Goal: Information Seeking & Learning: Learn about a topic

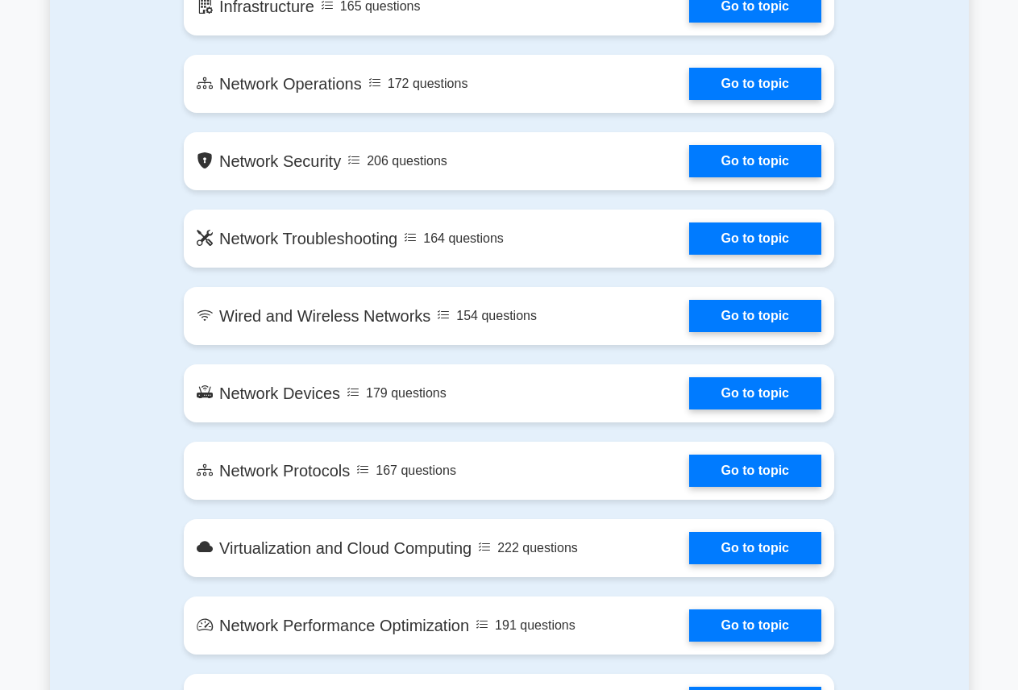
scroll to position [968, 0]
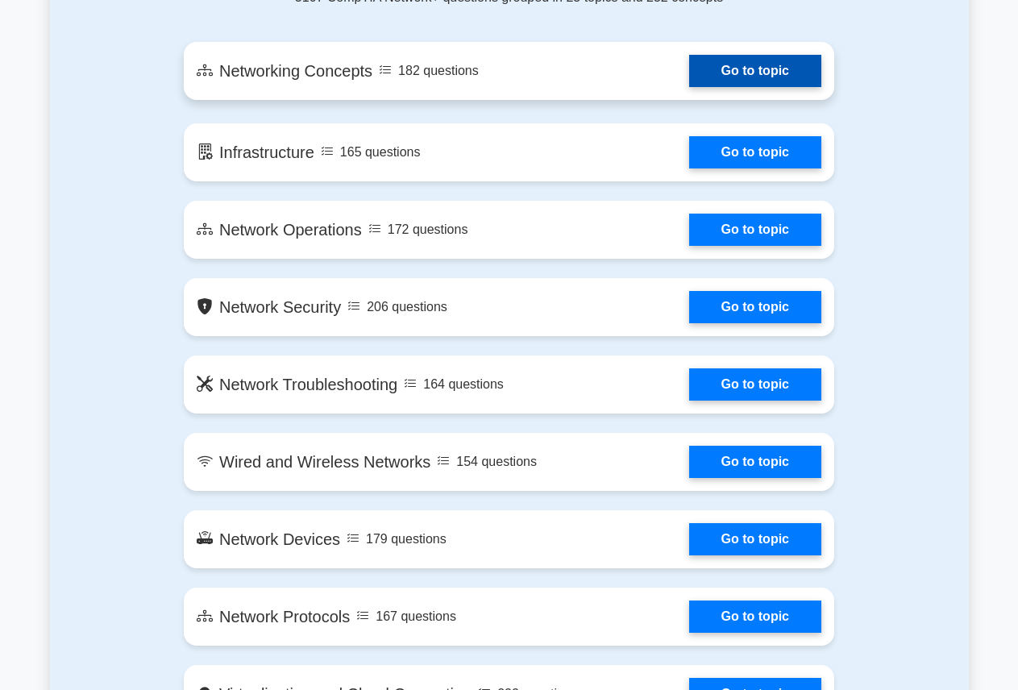
click at [737, 75] on link "Go to topic" at bounding box center [755, 71] width 132 height 32
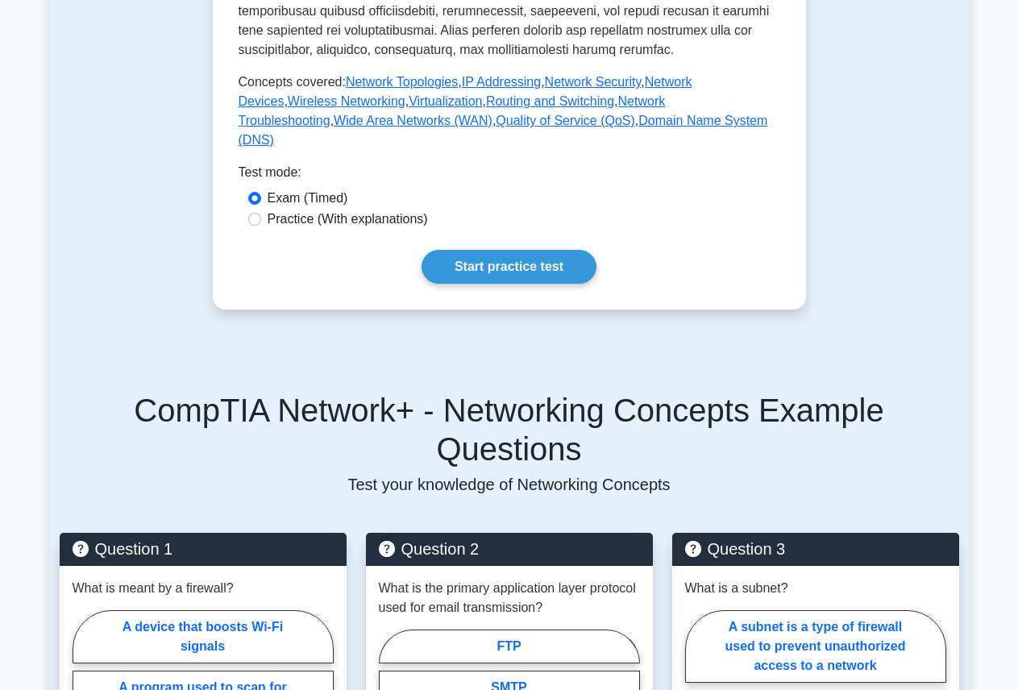
scroll to position [726, 0]
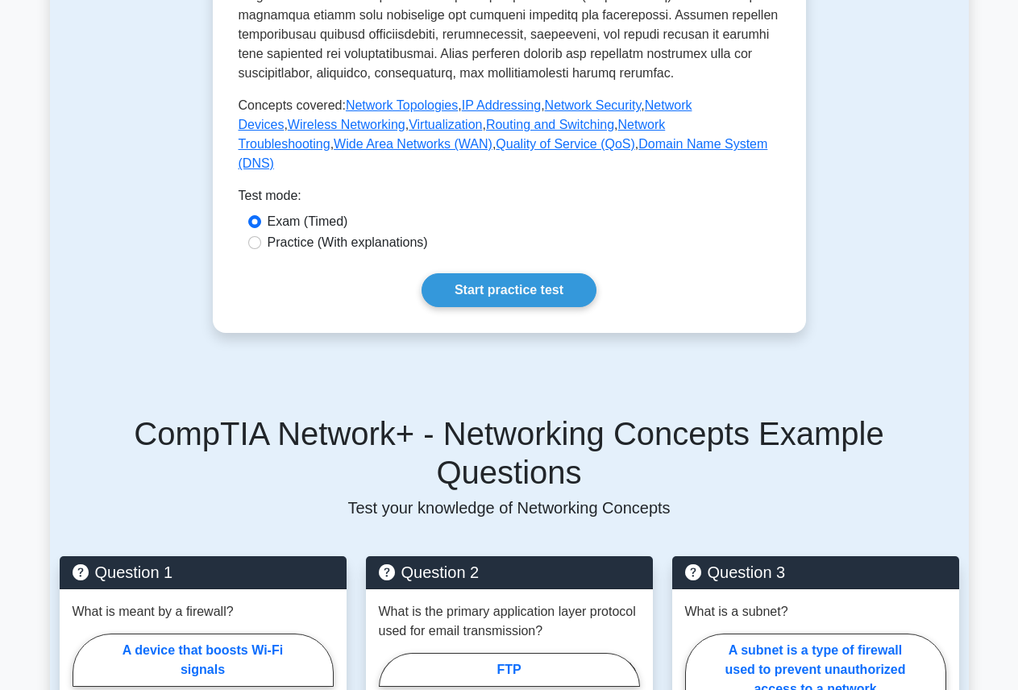
click at [246, 254] on div "Practice (With explanations)" at bounding box center [510, 243] width 542 height 21
click at [258, 249] on input "Practice (With explanations)" at bounding box center [254, 242] width 13 height 13
radio input "true"
click at [437, 305] on link "Start practice test" at bounding box center [509, 290] width 175 height 34
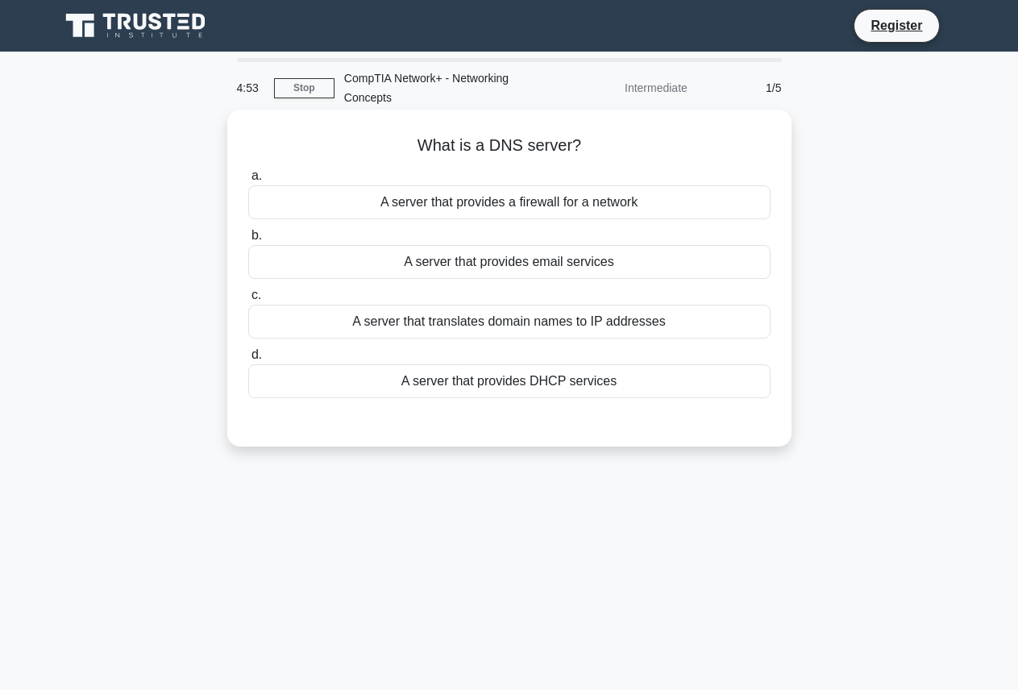
click at [414, 314] on div "A server that translates domain names to IP addresses" at bounding box center [509, 322] width 522 height 34
click at [248, 301] on input "c. A server that translates domain names to IP addresses" at bounding box center [248, 295] width 0 height 10
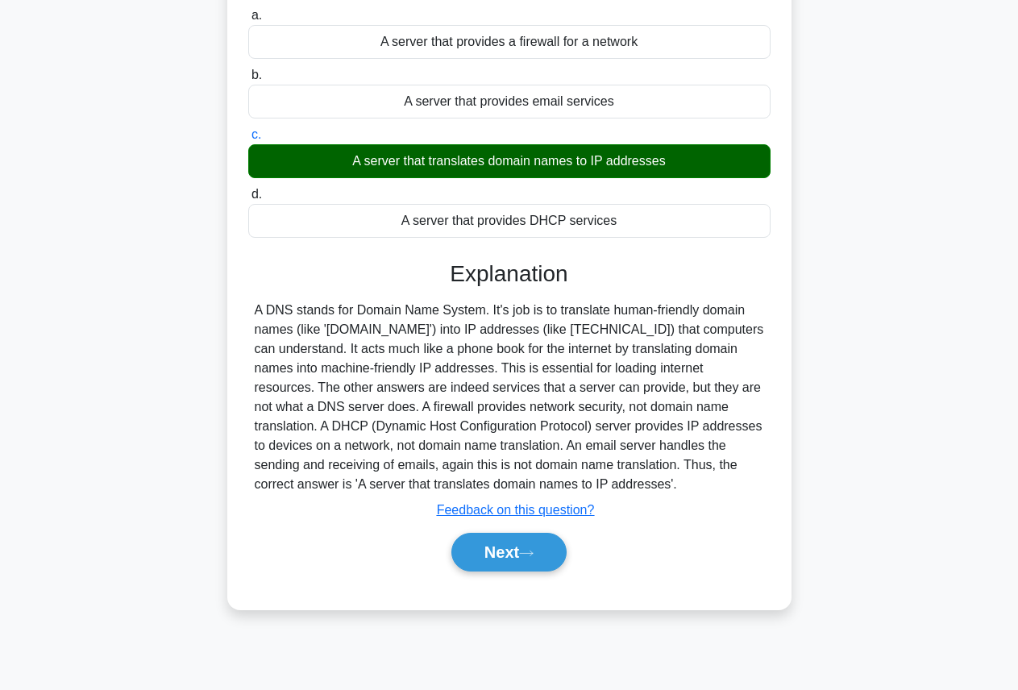
scroll to position [161, 0]
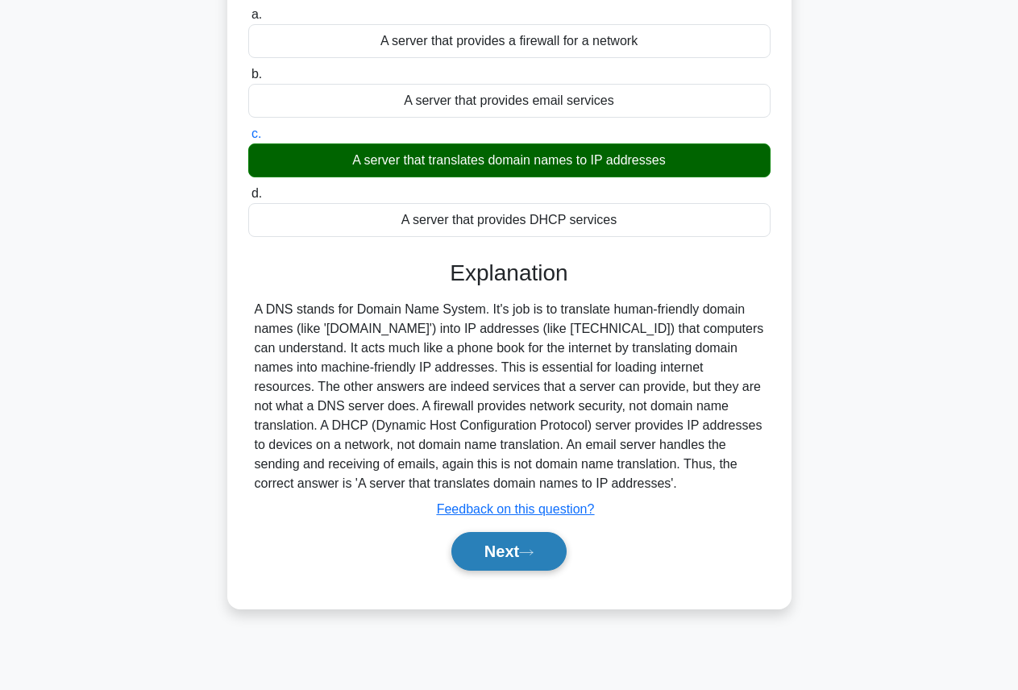
click at [522, 561] on button "Next" at bounding box center [509, 551] width 115 height 39
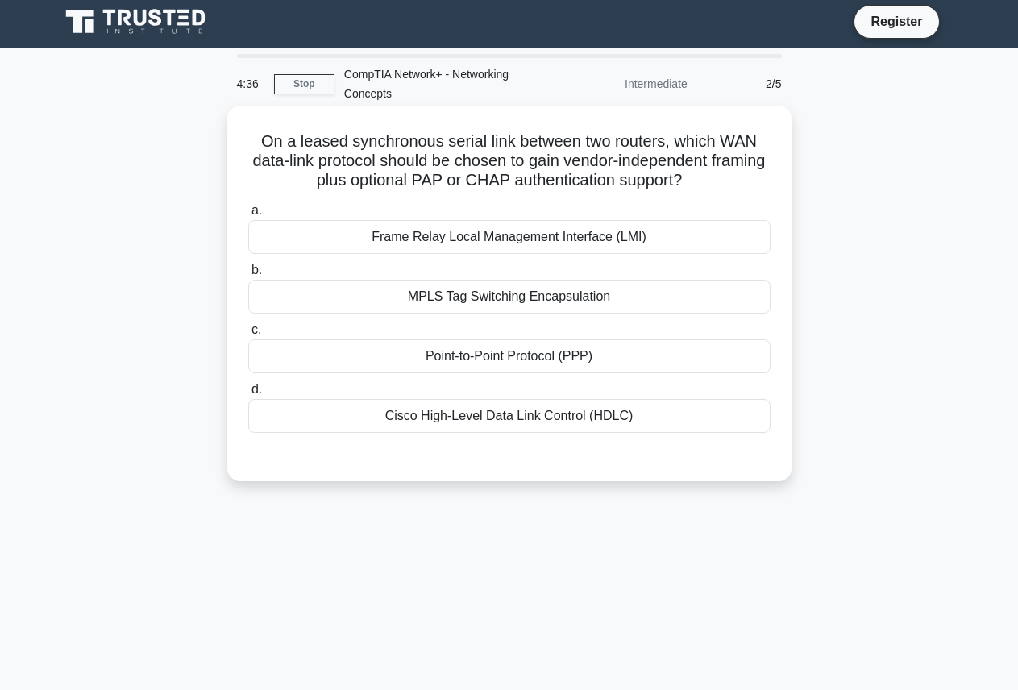
scroll to position [0, 0]
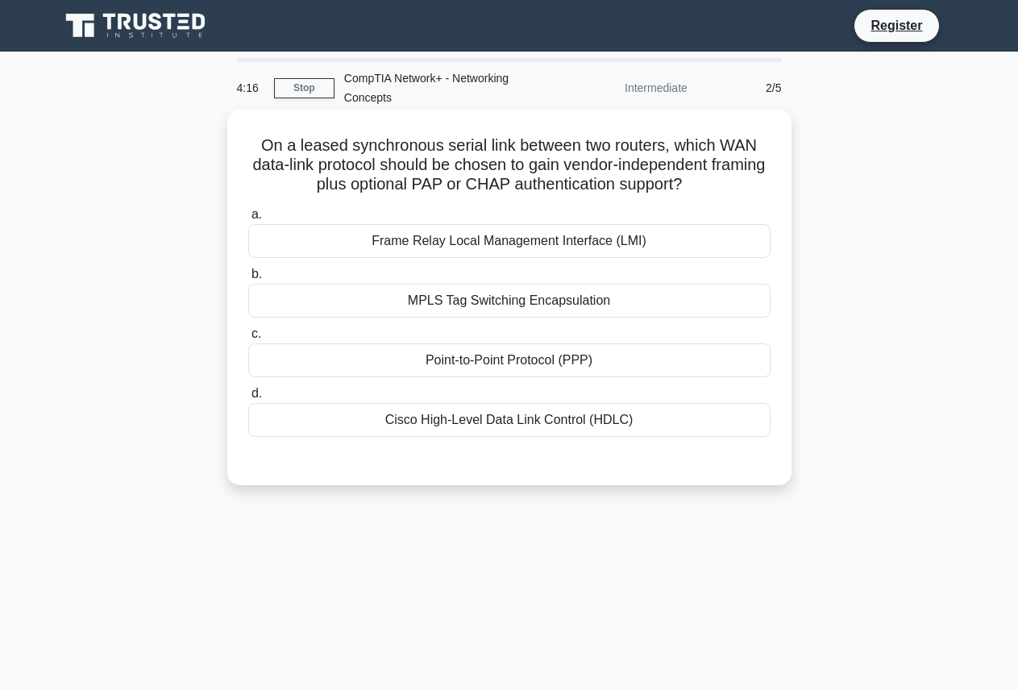
click at [483, 356] on div "Point-to-Point Protocol (PPP)" at bounding box center [509, 360] width 522 height 34
click at [248, 339] on input "c. Point-to-Point Protocol (PPP)" at bounding box center [248, 334] width 0 height 10
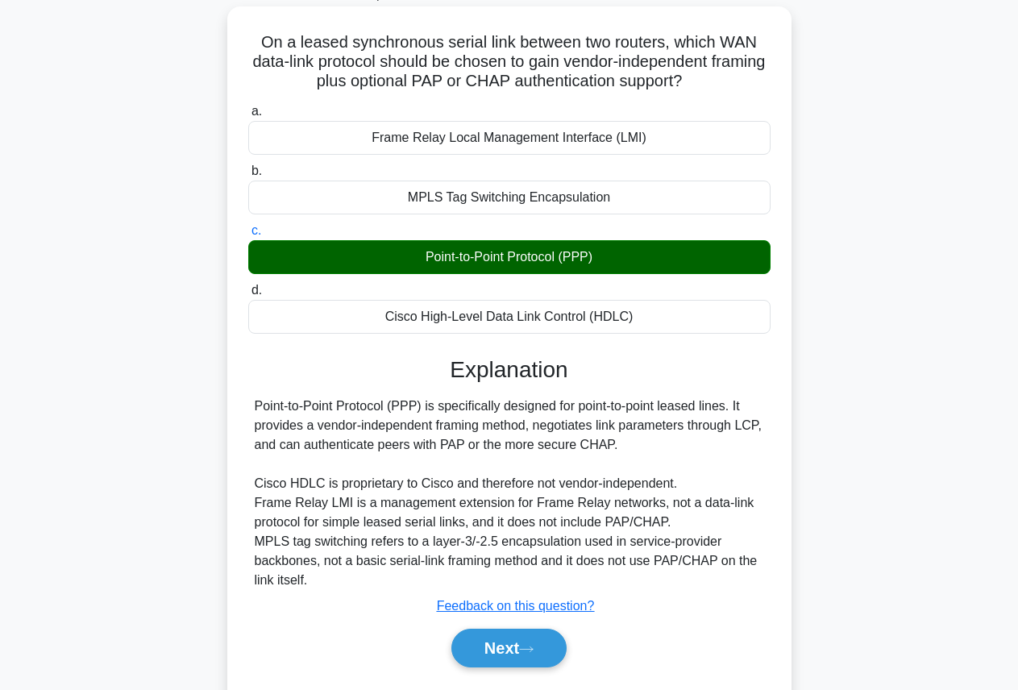
scroll to position [181, 0]
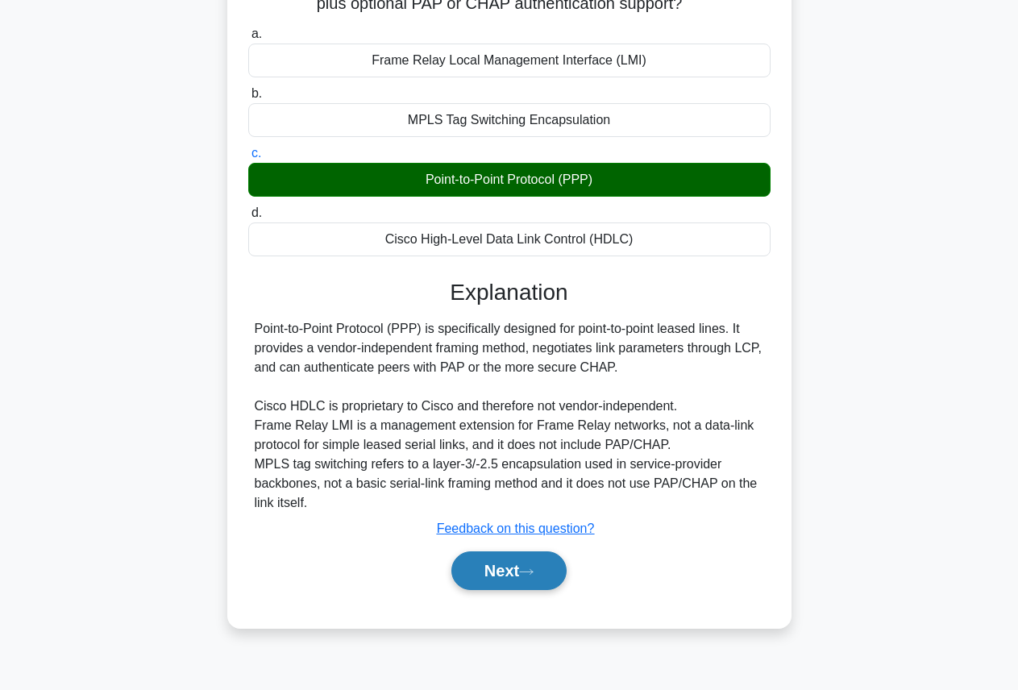
click at [489, 568] on button "Next" at bounding box center [509, 570] width 115 height 39
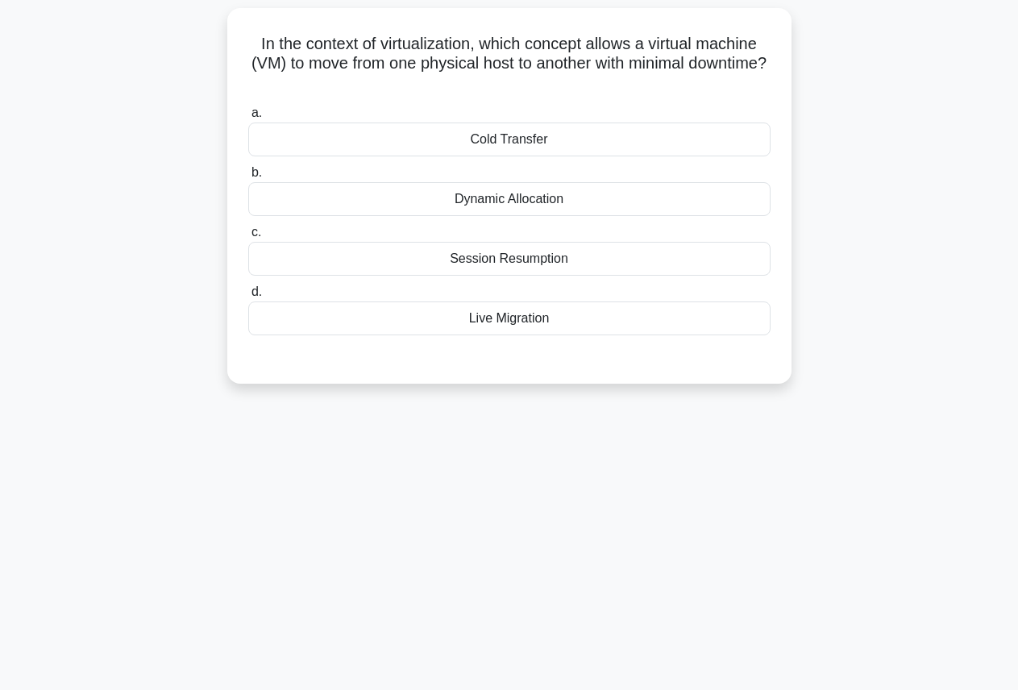
scroll to position [0, 0]
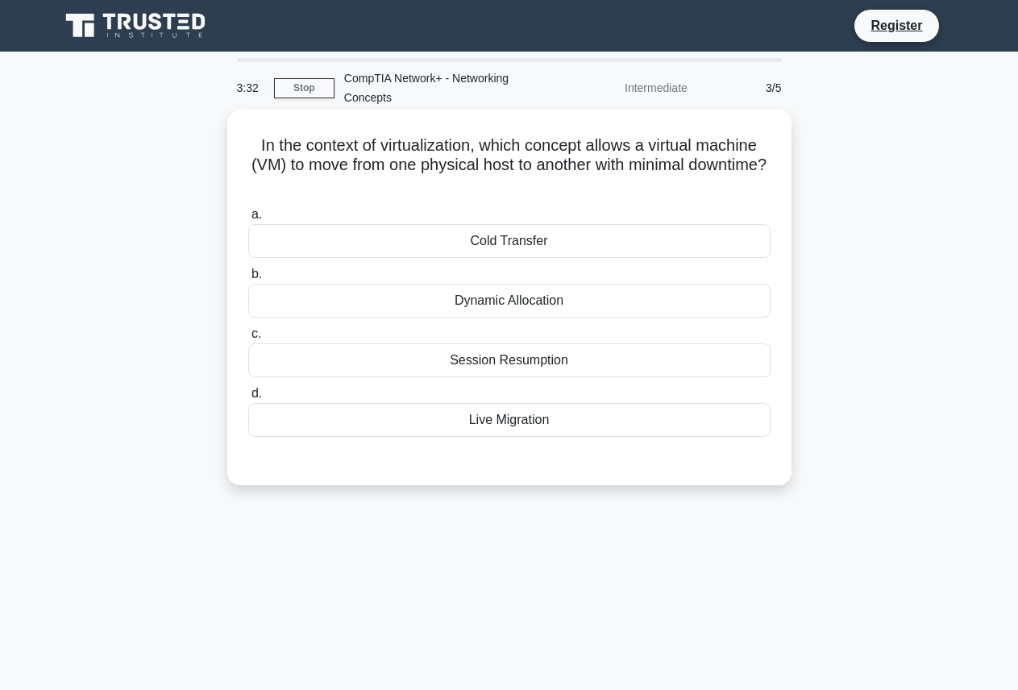
click at [581, 310] on div "Dynamic Allocation" at bounding box center [509, 301] width 522 height 34
click at [248, 280] on input "b. Dynamic Allocation" at bounding box center [248, 274] width 0 height 10
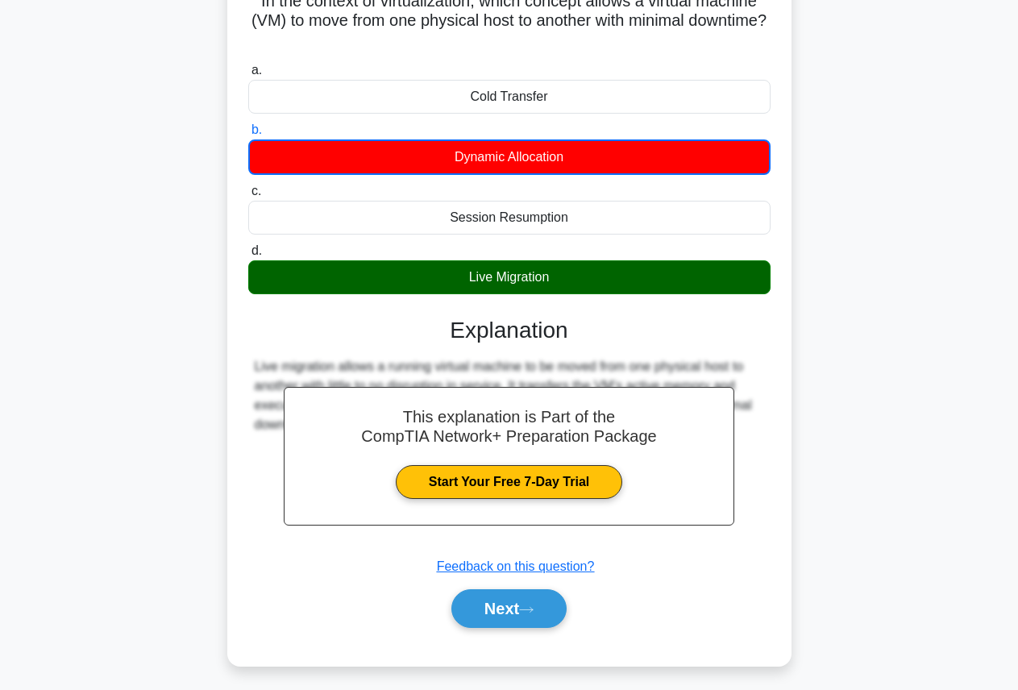
scroll to position [181, 0]
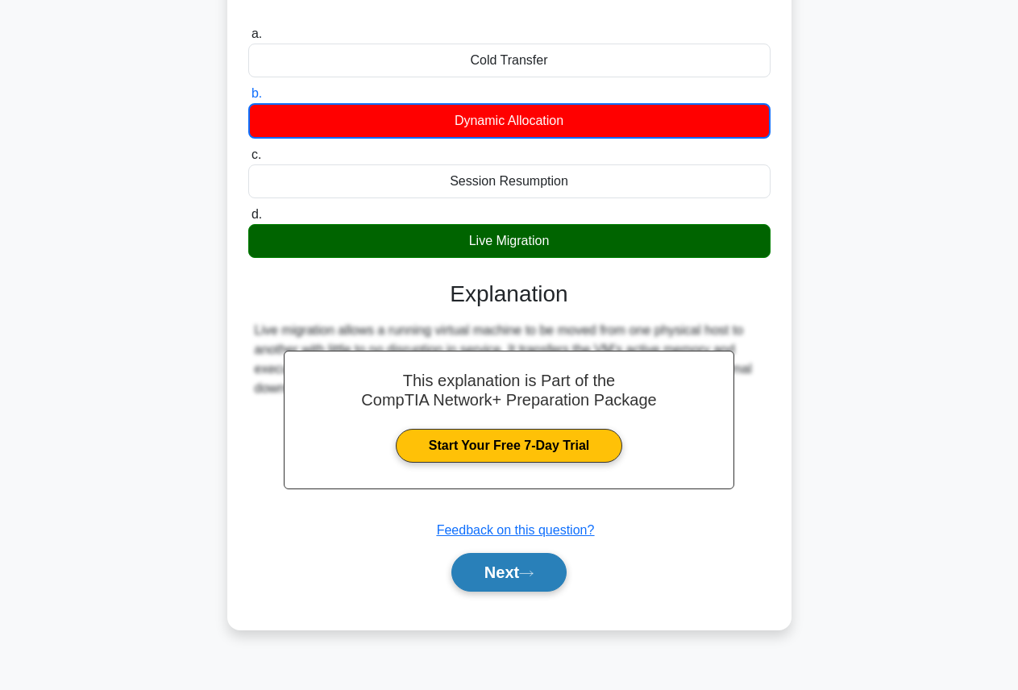
click at [501, 581] on button "Next" at bounding box center [509, 572] width 115 height 39
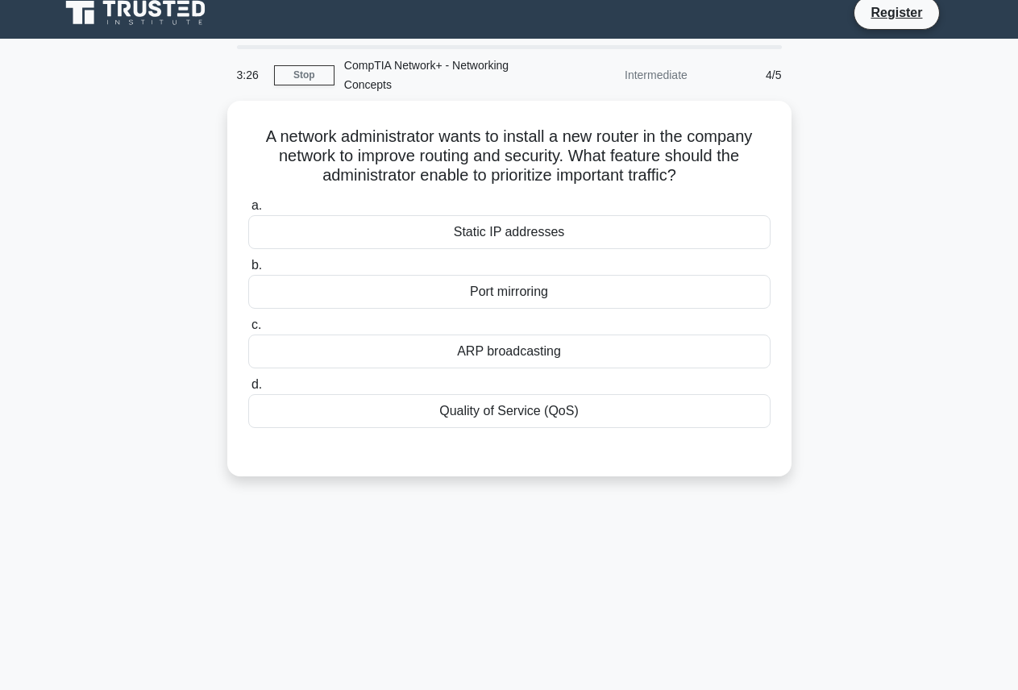
scroll to position [0, 0]
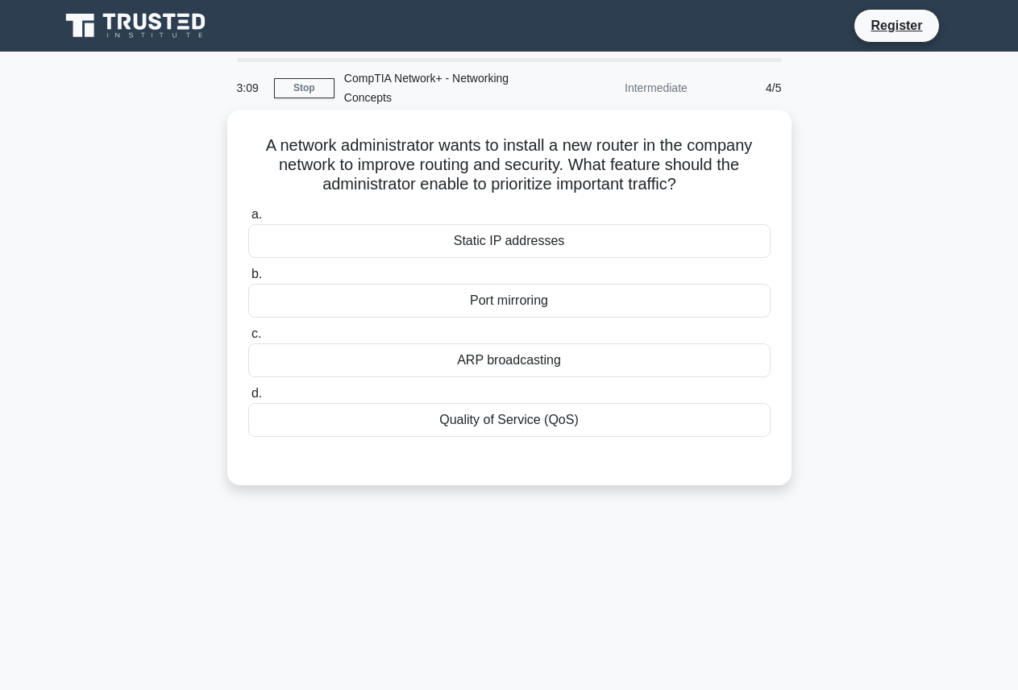
click at [556, 239] on div "Static IP addresses" at bounding box center [509, 241] width 522 height 34
click at [248, 220] on input "a. Static IP addresses" at bounding box center [248, 215] width 0 height 10
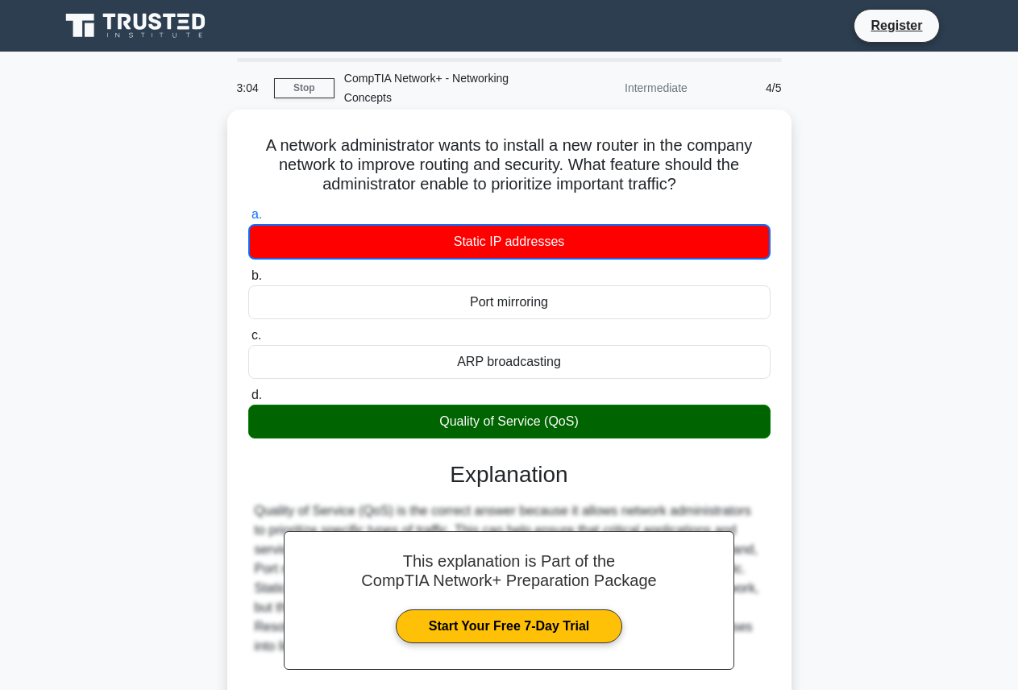
click at [531, 487] on h3 "Explanation" at bounding box center [509, 474] width 503 height 27
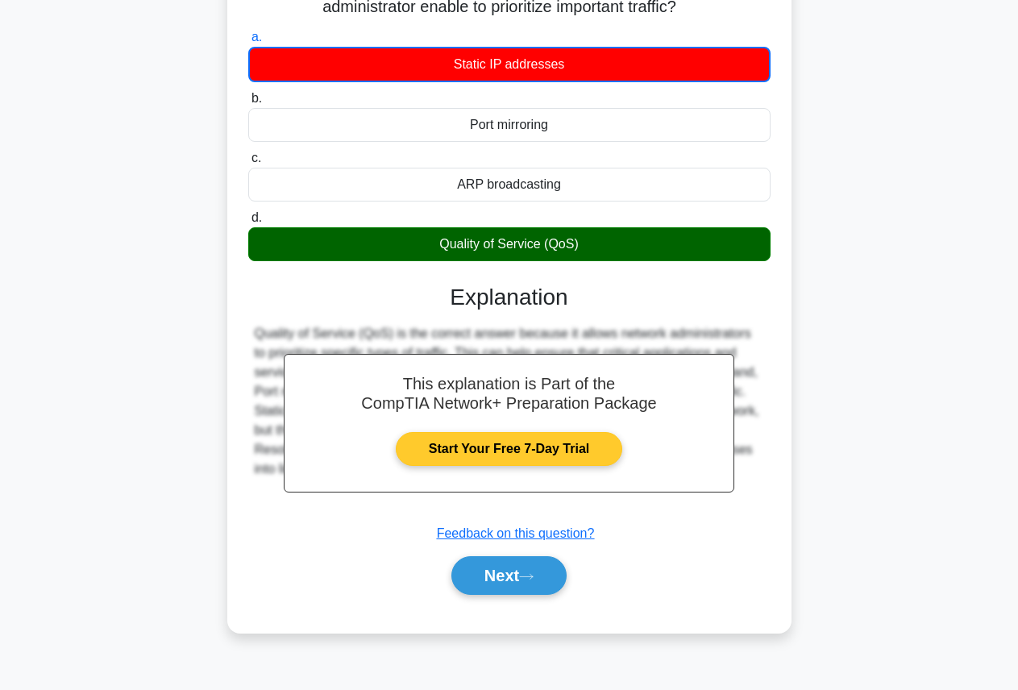
scroll to position [181, 0]
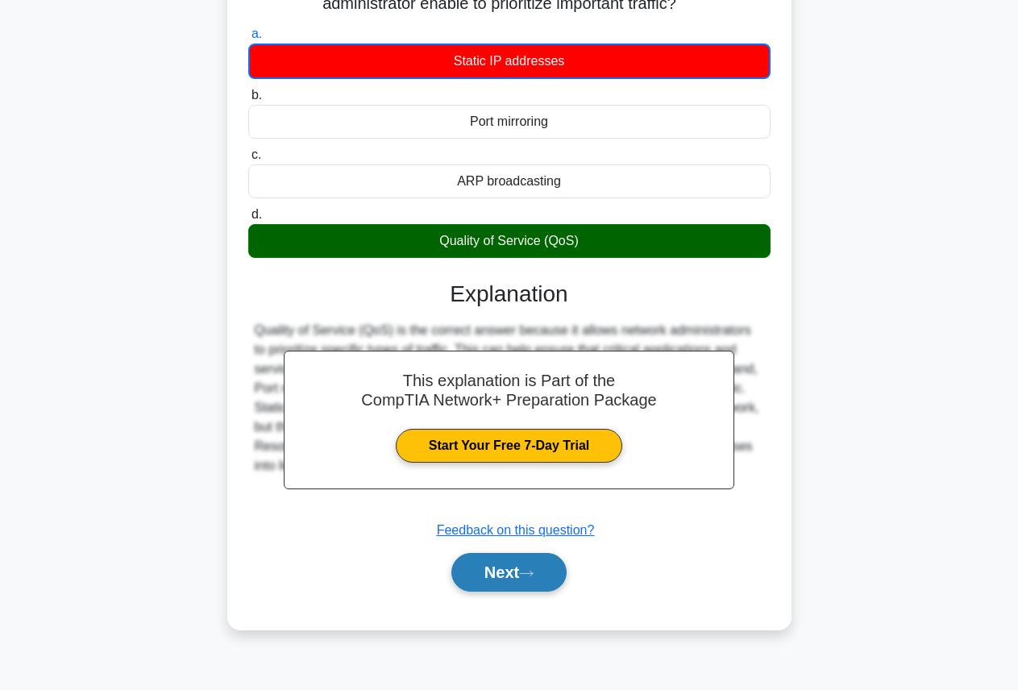
click at [520, 562] on button "Next" at bounding box center [509, 572] width 115 height 39
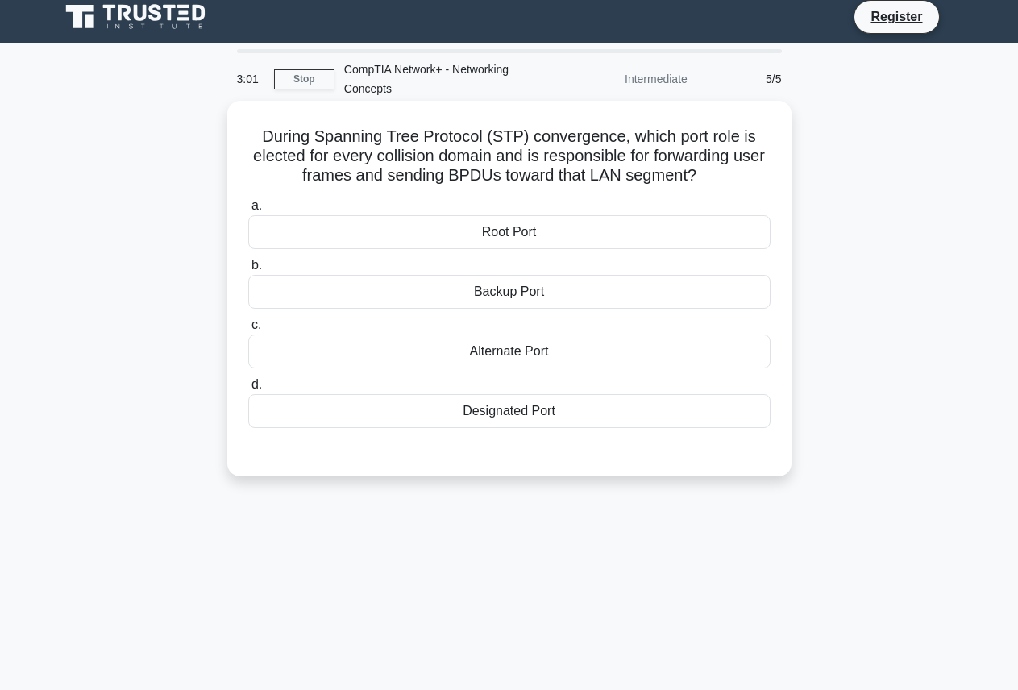
scroll to position [0, 0]
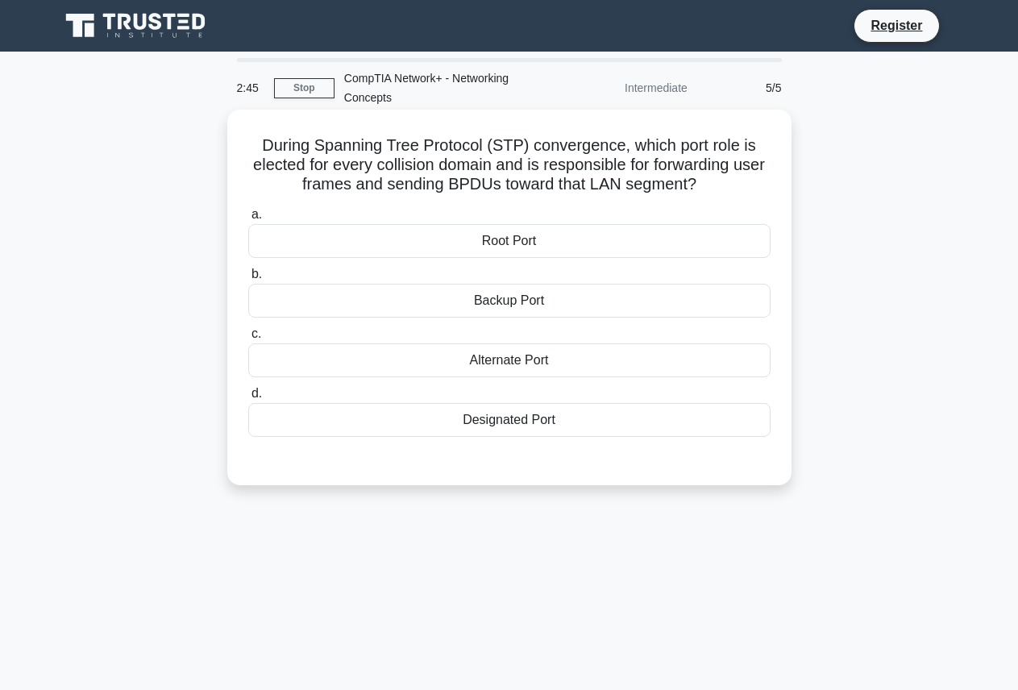
click at [639, 246] on div "Root Port" at bounding box center [509, 241] width 522 height 34
click at [248, 220] on input "a. Root Port" at bounding box center [248, 215] width 0 height 10
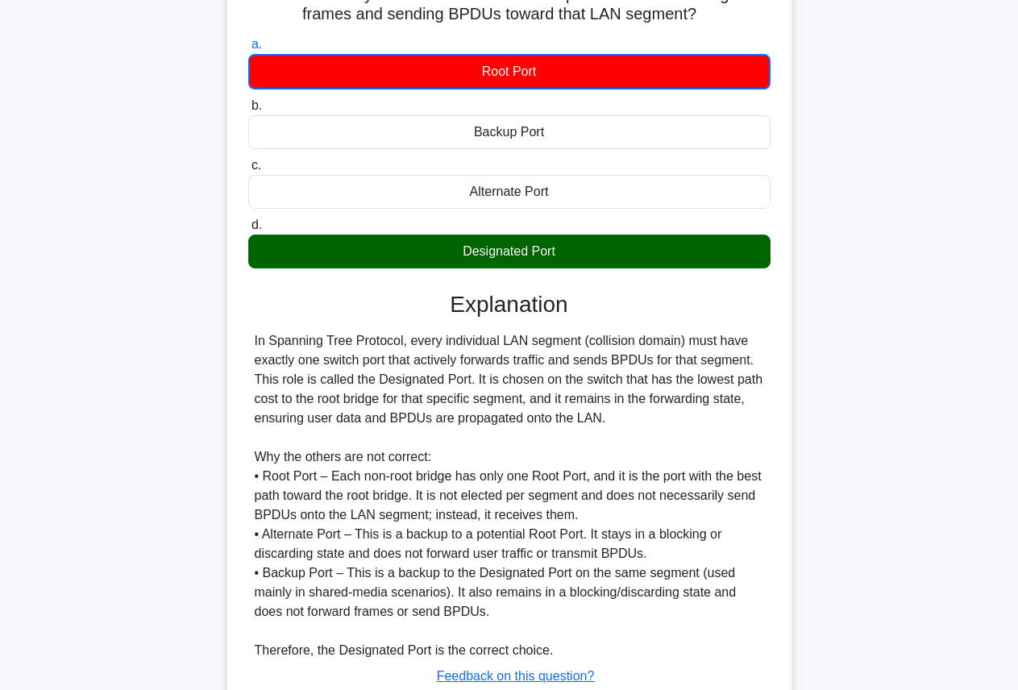
scroll to position [287, 0]
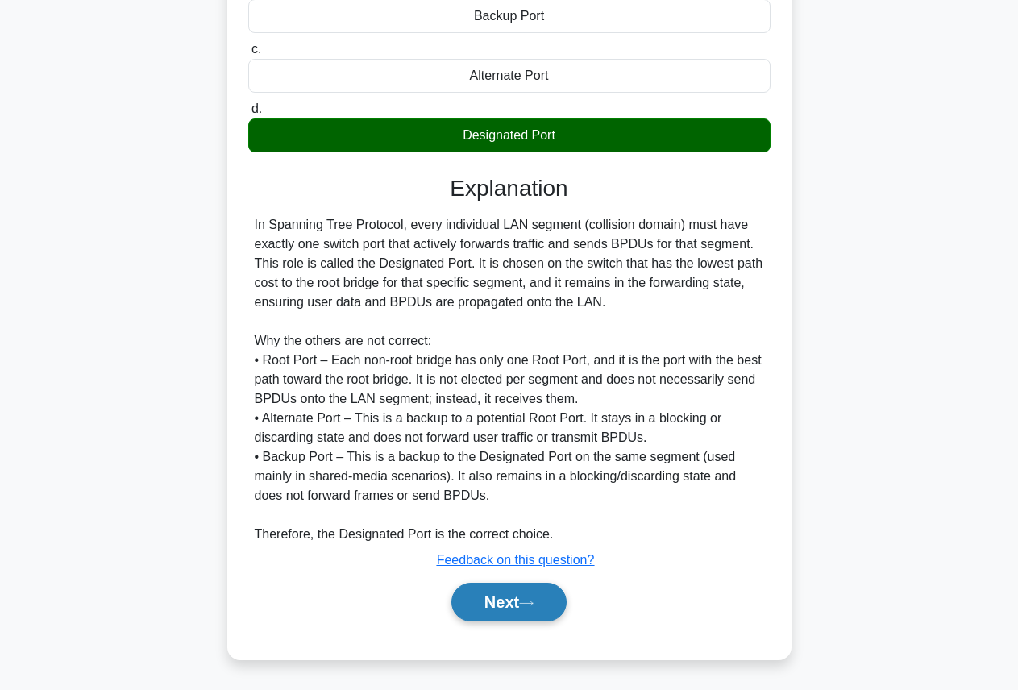
click at [506, 603] on button "Next" at bounding box center [509, 602] width 115 height 39
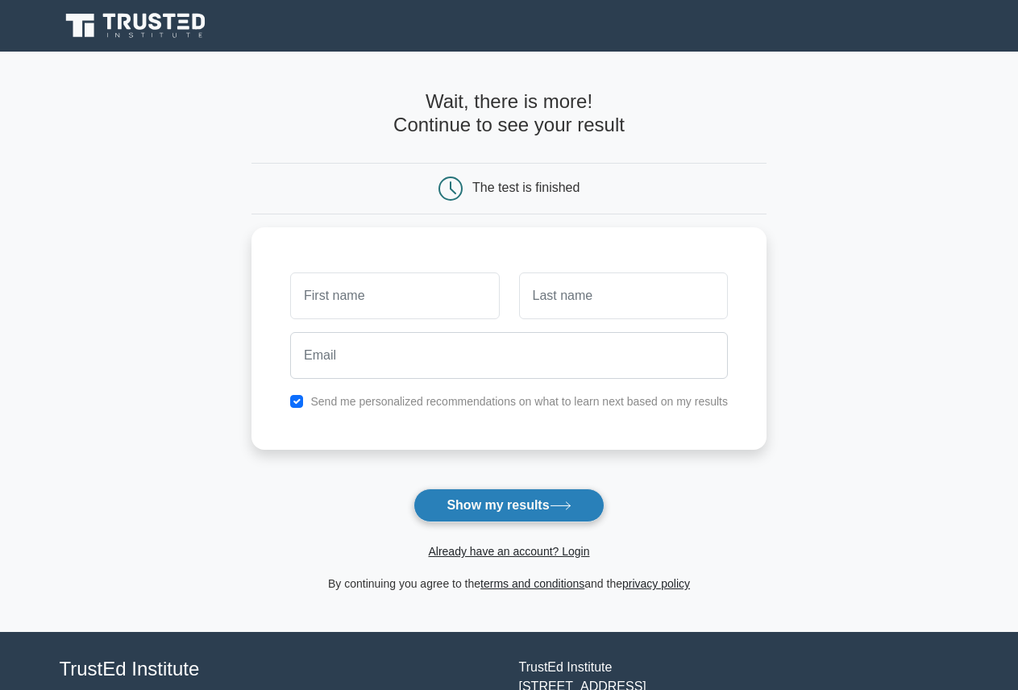
click at [495, 500] on button "Show my results" at bounding box center [509, 506] width 190 height 34
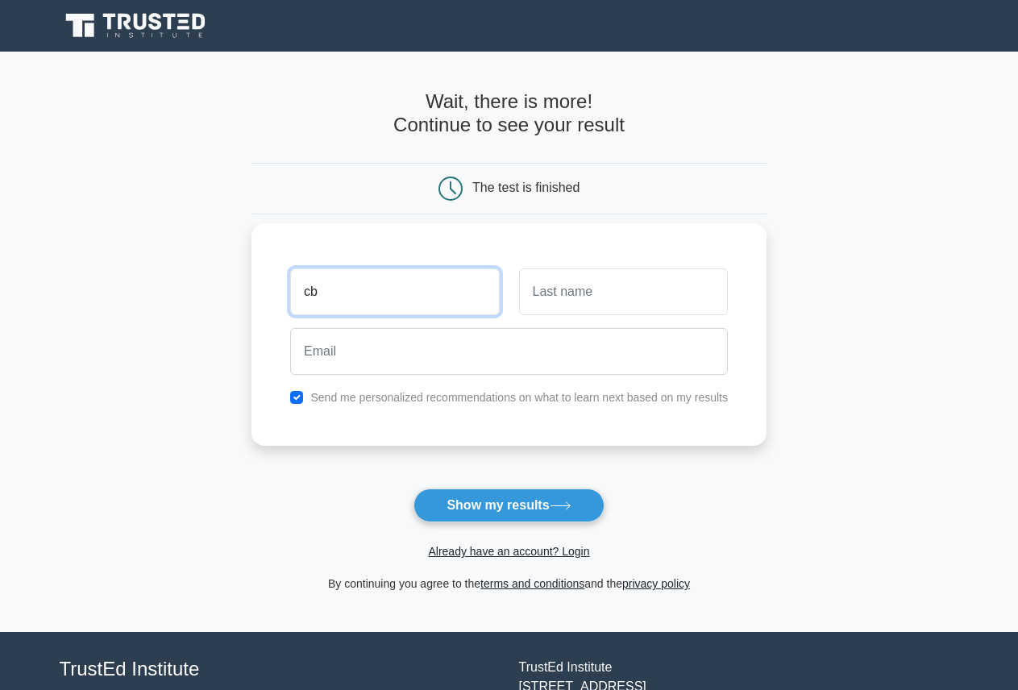
type input "cb"
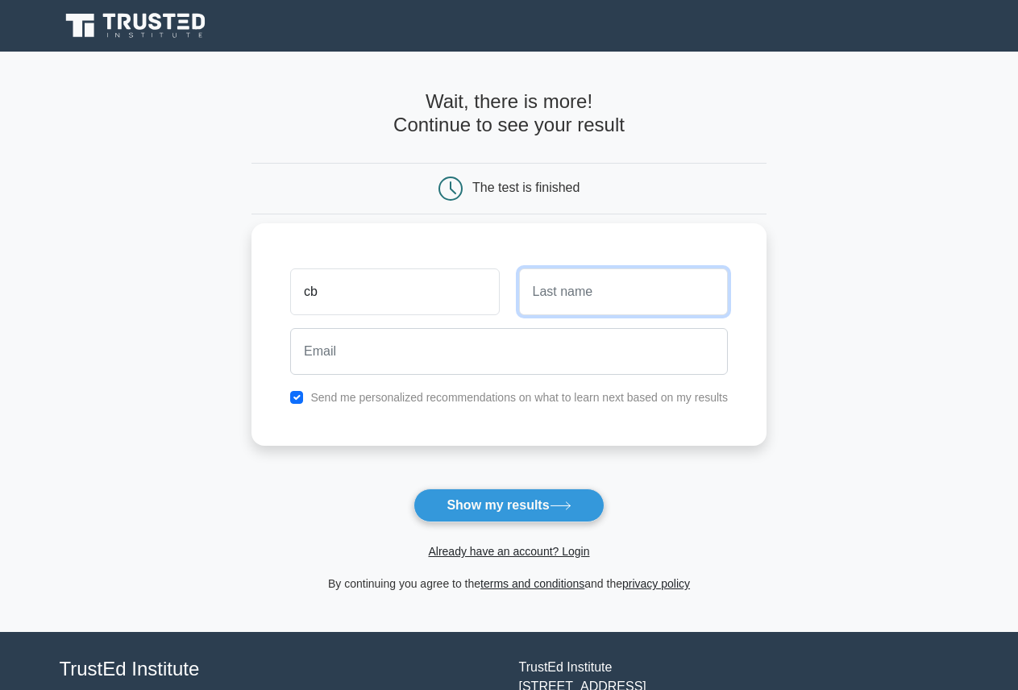
click at [576, 301] on input "text" at bounding box center [623, 291] width 209 height 47
type input "baba"
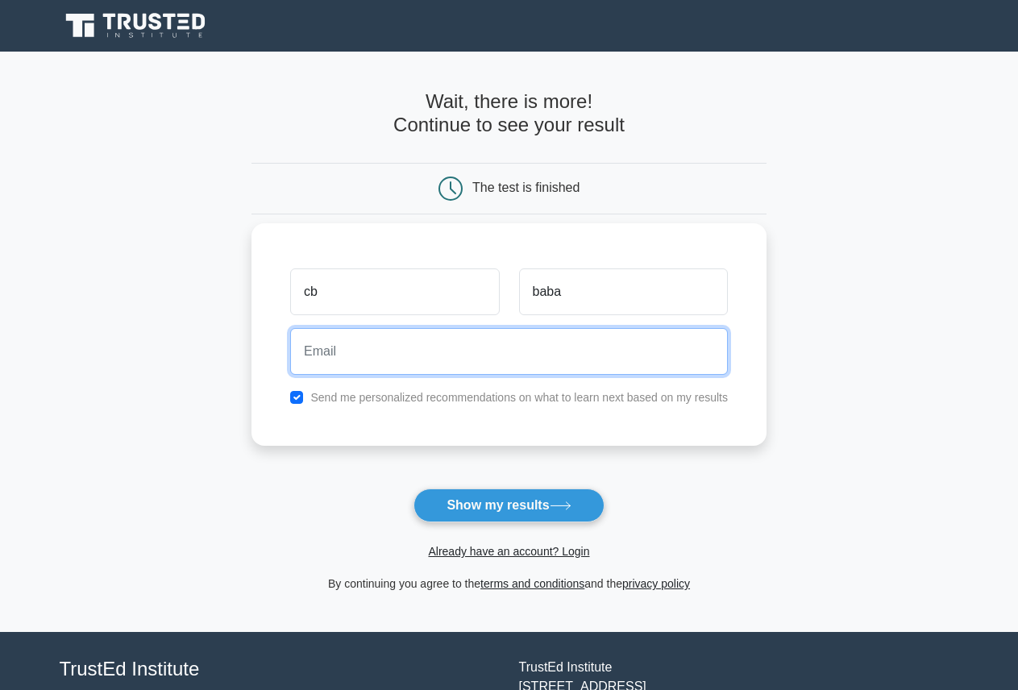
click at [474, 356] on input "email" at bounding box center [509, 351] width 438 height 47
drag, startPoint x: 463, startPoint y: 351, endPoint x: 402, endPoint y: 380, distance: 67.8
click at [338, 366] on input "obmcarlo7@gmail.com" at bounding box center [509, 351] width 438 height 47
click at [463, 356] on input "obmcarlo7@gmail.com" at bounding box center [509, 351] width 438 height 47
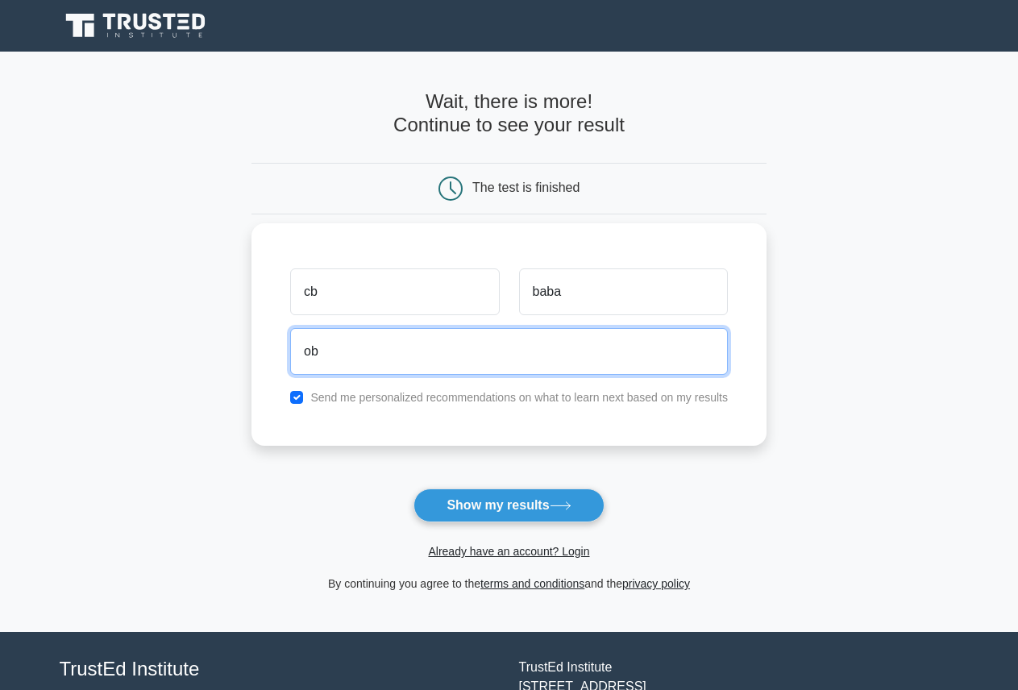
type input "o"
click at [362, 360] on input "email" at bounding box center [509, 351] width 438 height 47
type input "greatdealtechnology@gmail.com"
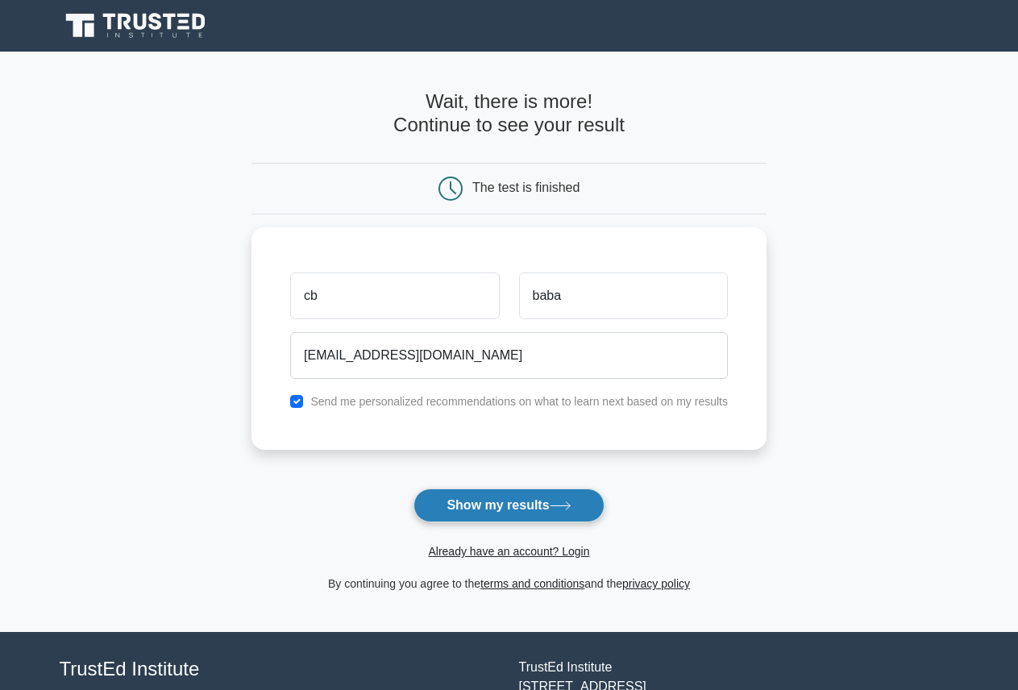
click at [468, 489] on button "Show my results" at bounding box center [509, 506] width 190 height 34
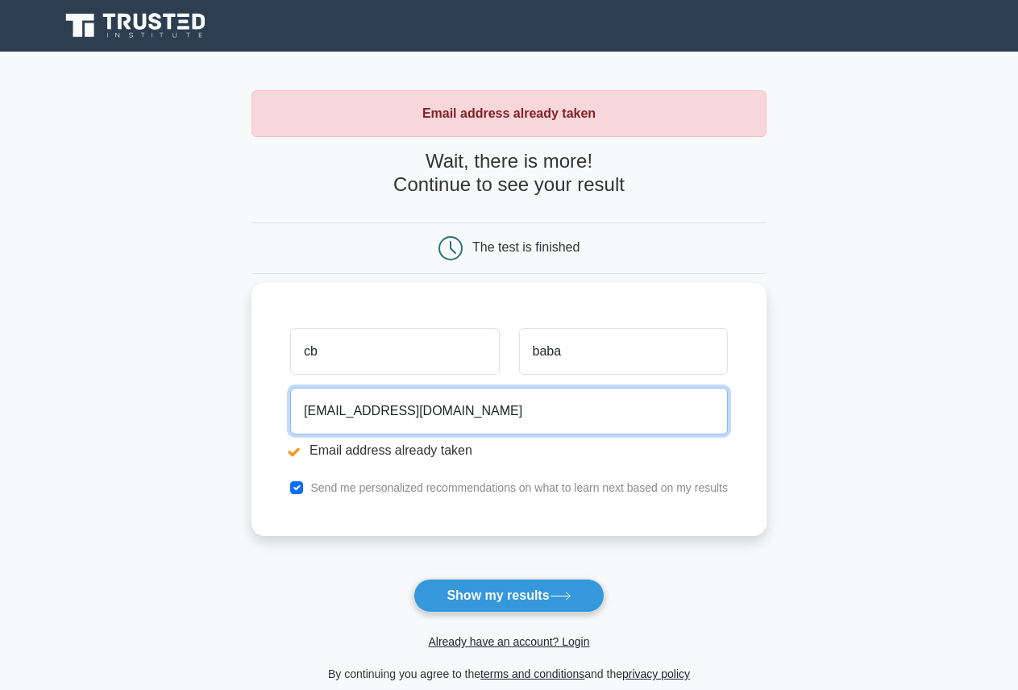
click at [494, 406] on input "greatdealtechnology@gmail.com" at bounding box center [509, 411] width 438 height 47
drag, startPoint x: 524, startPoint y: 414, endPoint x: 272, endPoint y: 429, distance: 252.8
click at [272, 429] on div "cb baba greatdealtechnology@gmail.com Email address already taken Send me perso…" at bounding box center [509, 409] width 515 height 253
click at [535, 422] on input "greatdealtechnology@gmail.com" at bounding box center [509, 411] width 438 height 47
drag, startPoint x: 535, startPoint y: 420, endPoint x: 288, endPoint y: 419, distance: 246.7
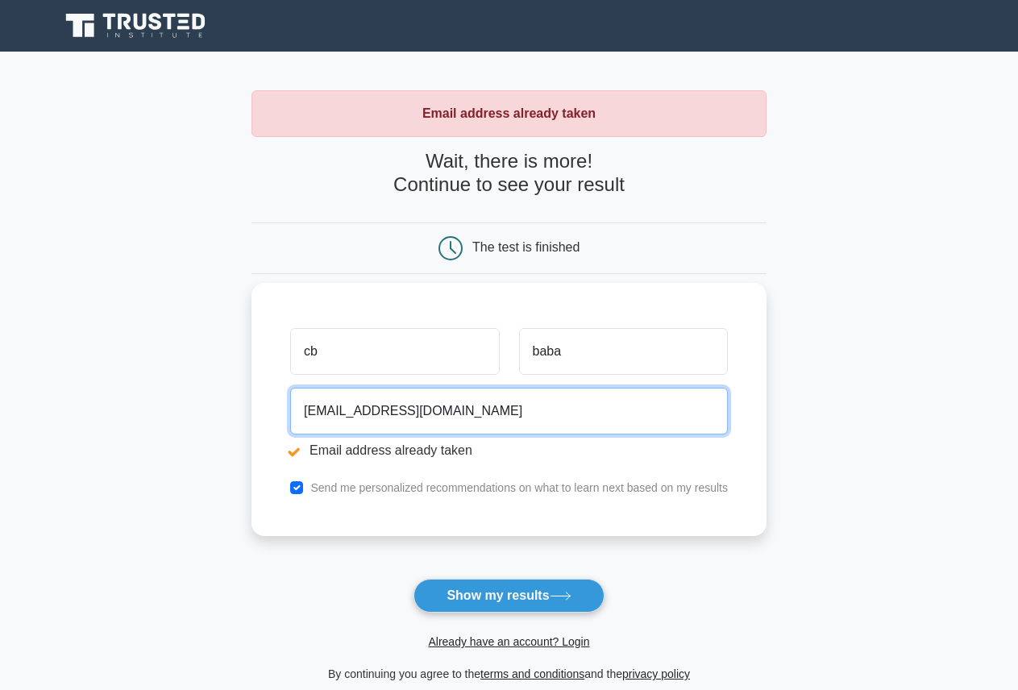
click at [288, 419] on div "greatdealtechnology@gmail.com Email address already taken" at bounding box center [509, 426] width 457 height 90
drag, startPoint x: 404, startPoint y: 418, endPoint x: 306, endPoint y: 411, distance: 97.8
click at [306, 411] on input "calos bojang" at bounding box center [509, 411] width 438 height 47
type input "c"
type input "obmcarlo7@gmail.com"
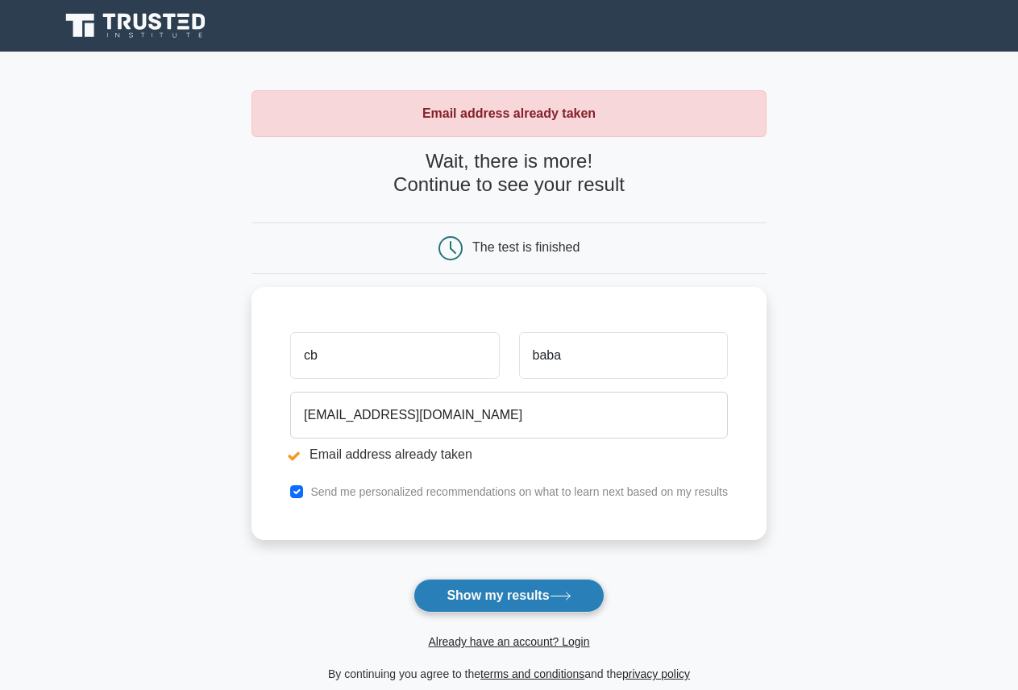
click at [539, 601] on button "Show my results" at bounding box center [509, 596] width 190 height 34
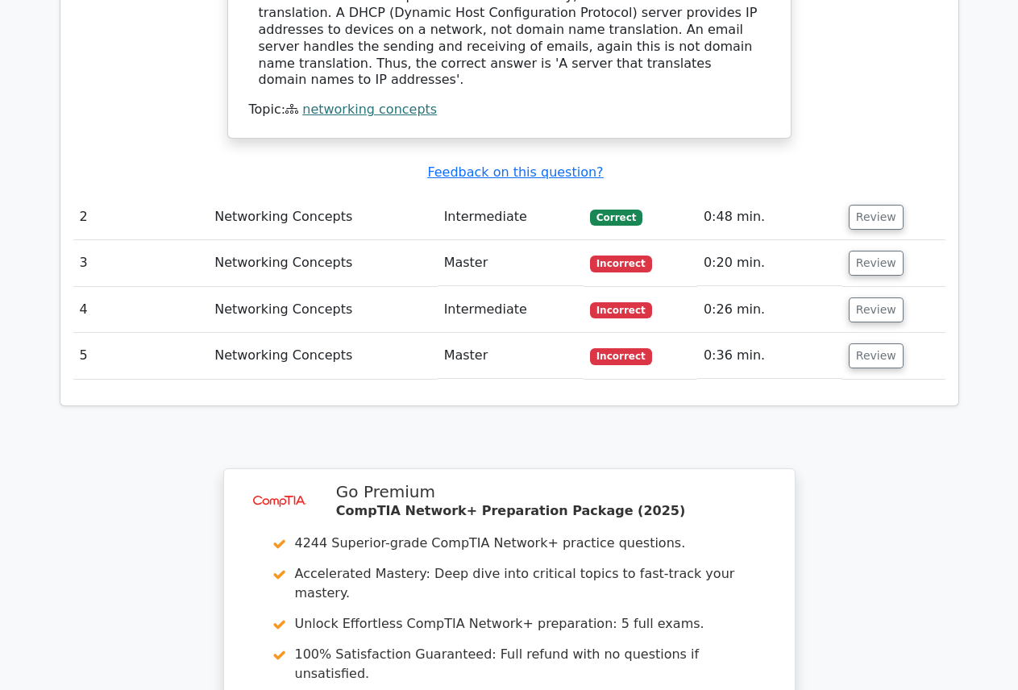
scroll to position [1693, 0]
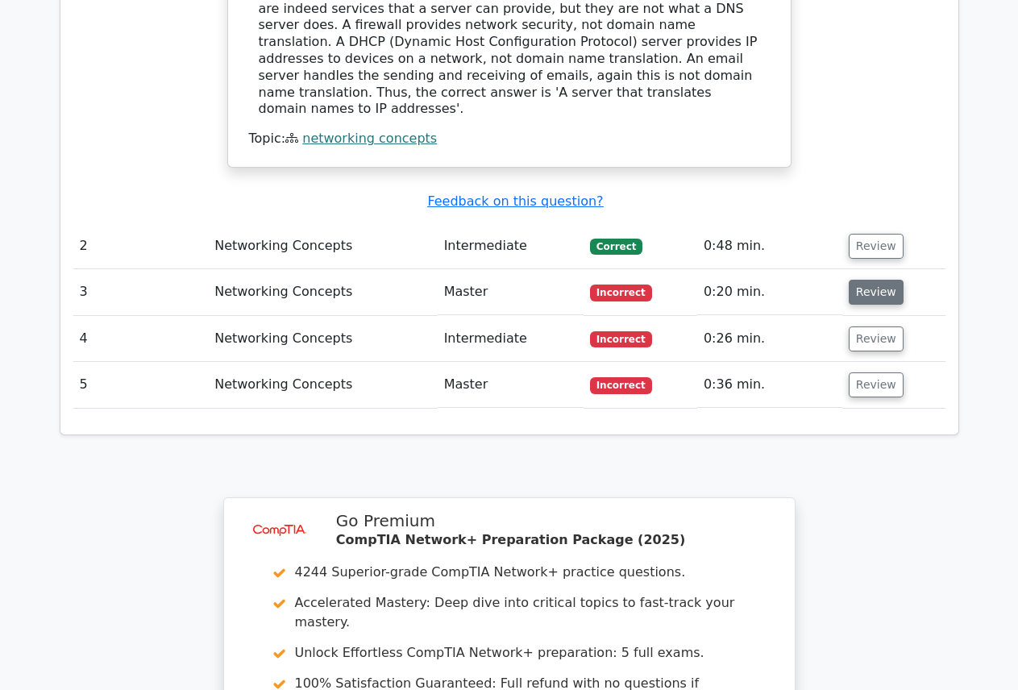
click at [876, 280] on button "Review" at bounding box center [876, 292] width 55 height 25
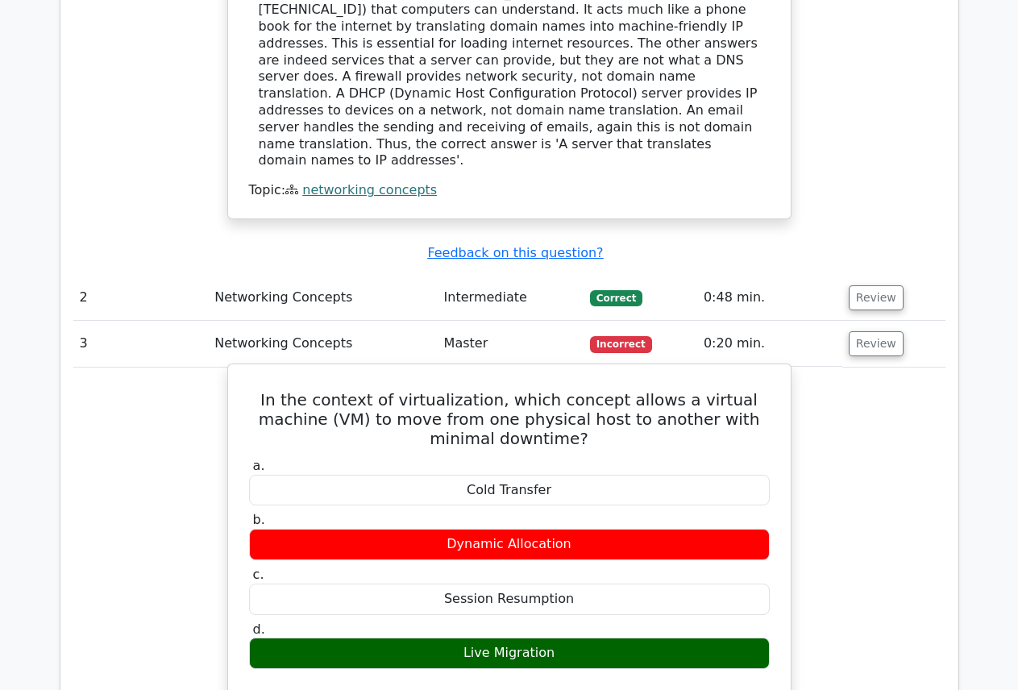
scroll to position [1613, 0]
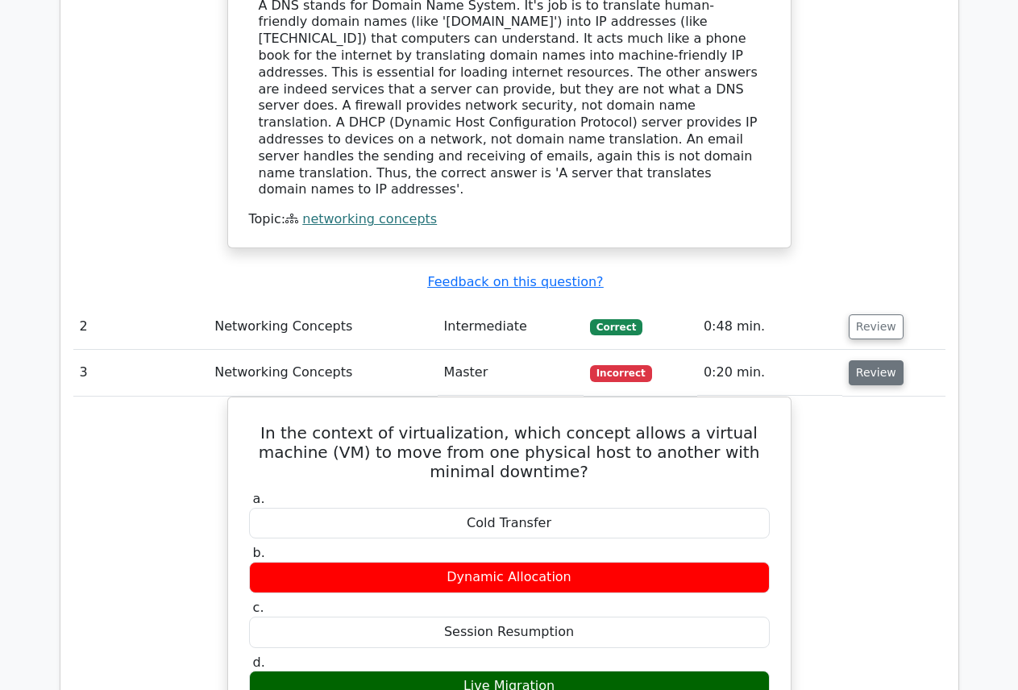
click at [865, 360] on button "Review" at bounding box center [876, 372] width 55 height 25
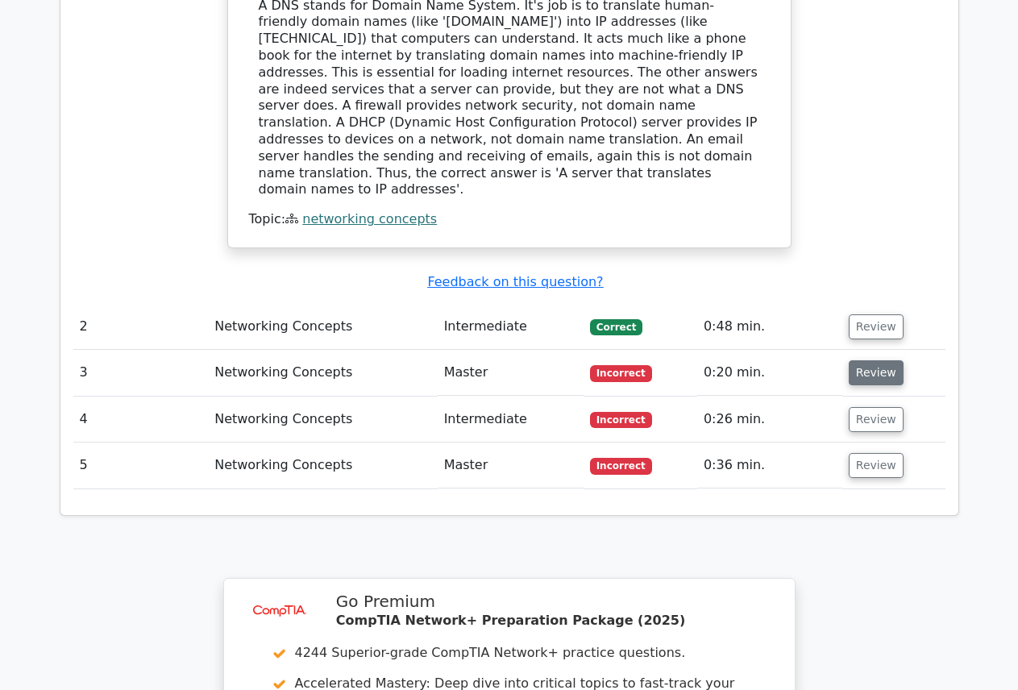
click at [859, 360] on button "Review" at bounding box center [876, 372] width 55 height 25
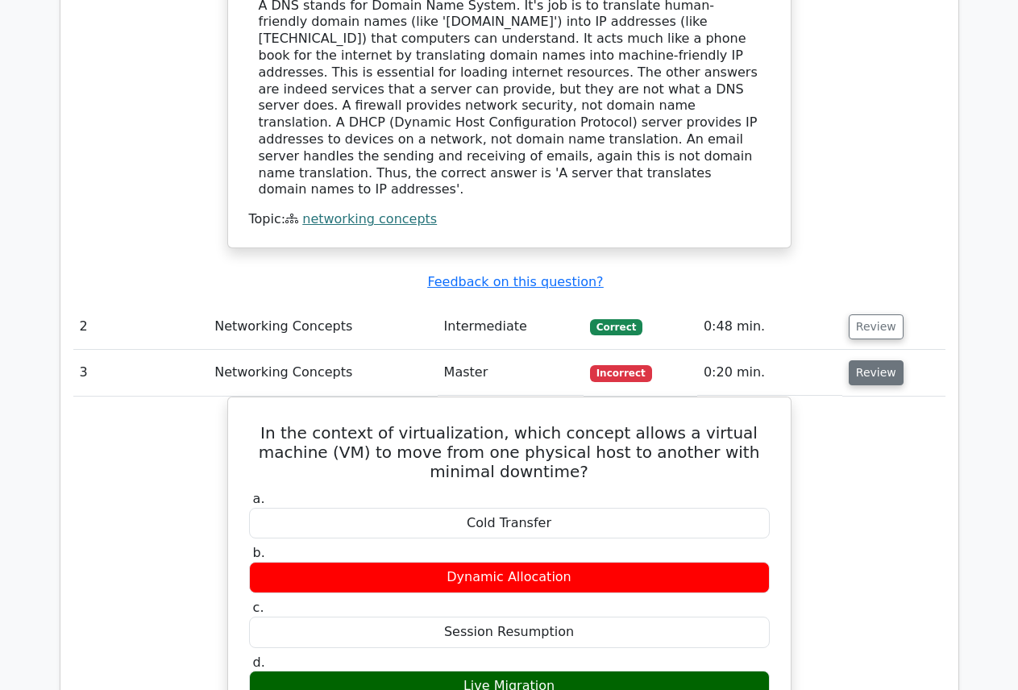
click at [859, 360] on button "Review" at bounding box center [876, 372] width 55 height 25
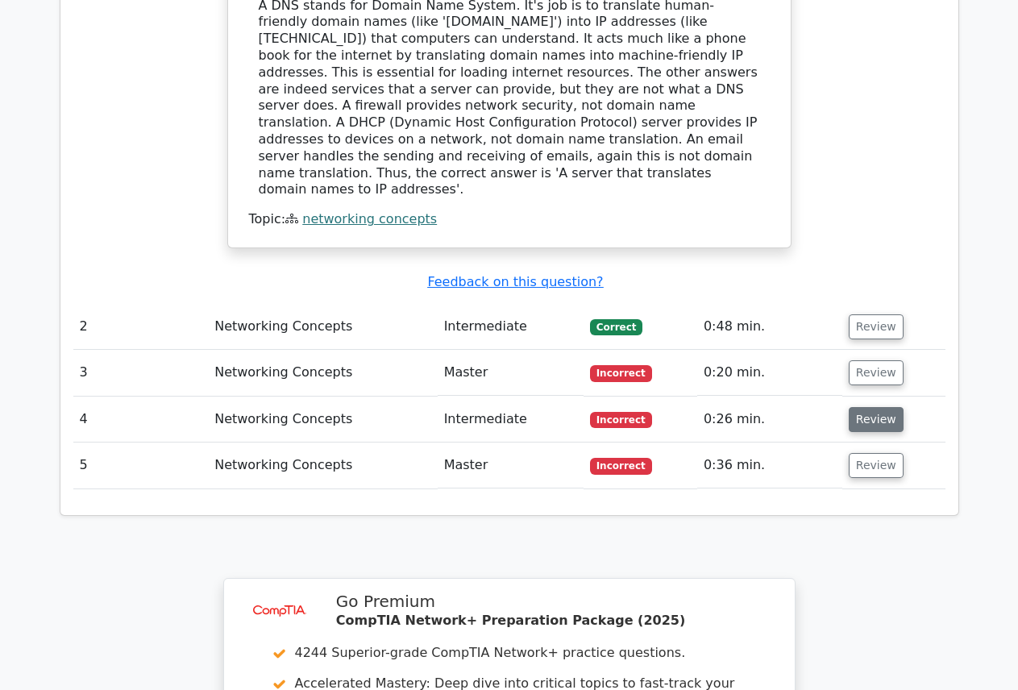
click at [864, 407] on button "Review" at bounding box center [876, 419] width 55 height 25
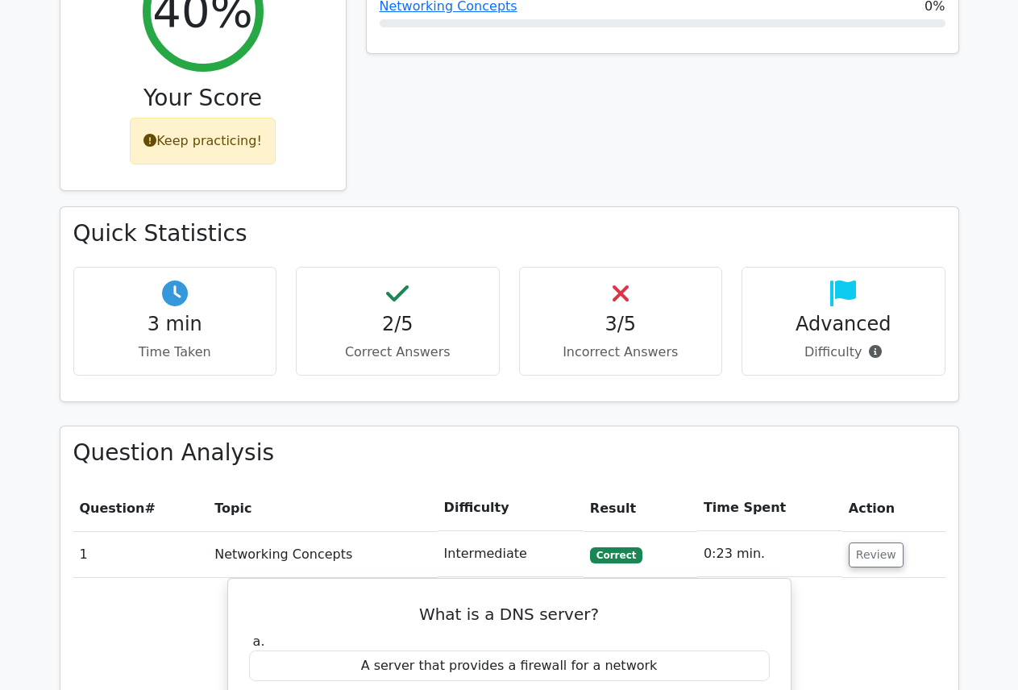
scroll to position [564, 0]
